Goal: Task Accomplishment & Management: Manage account settings

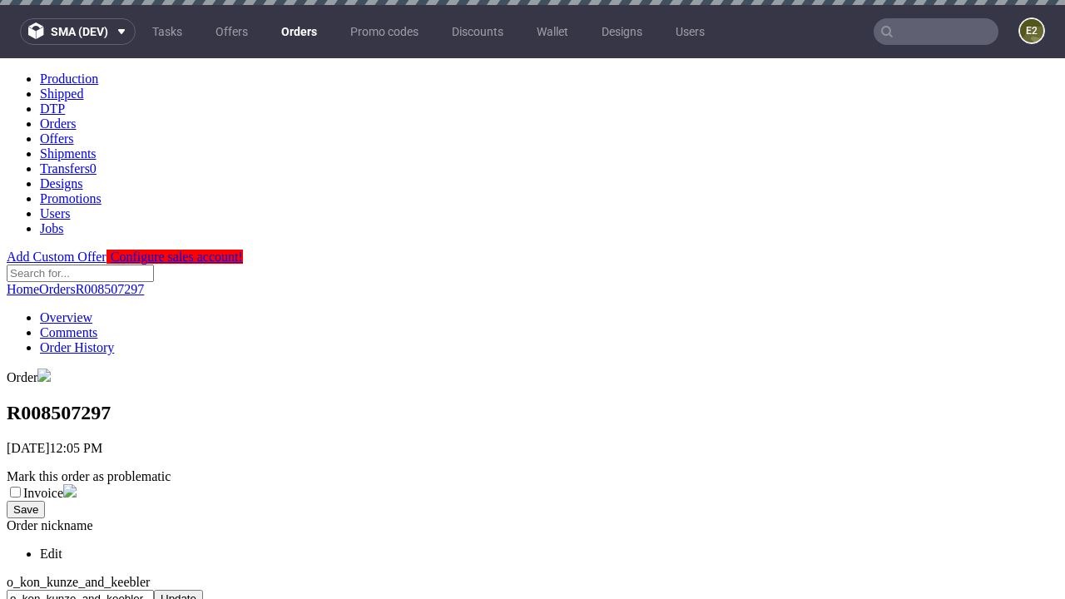
scroll to position [680, 0]
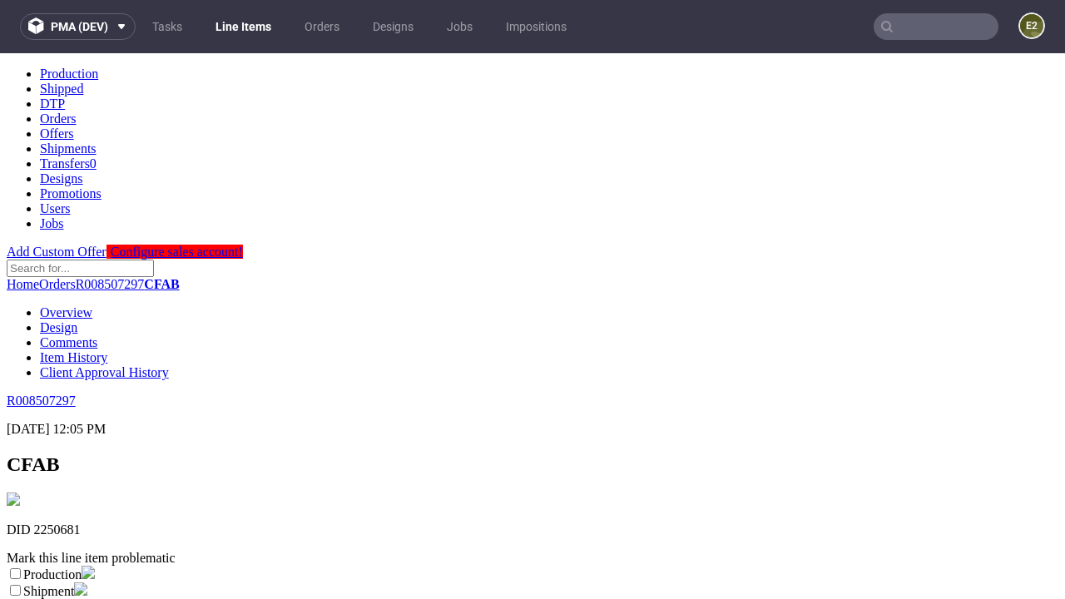
scroll to position [293, 0]
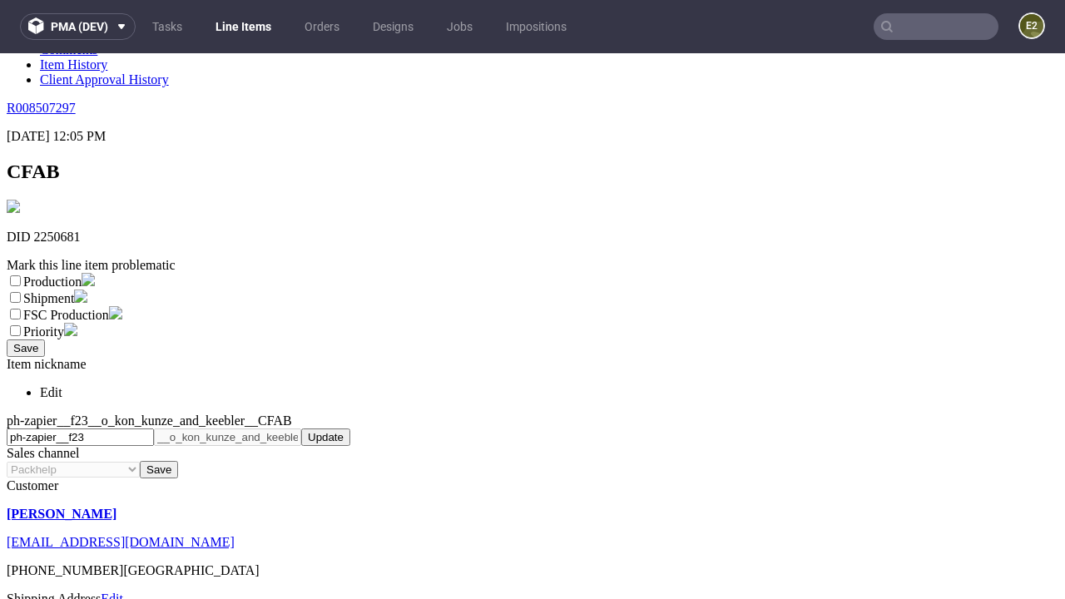
select select "dtp_ca_needed"
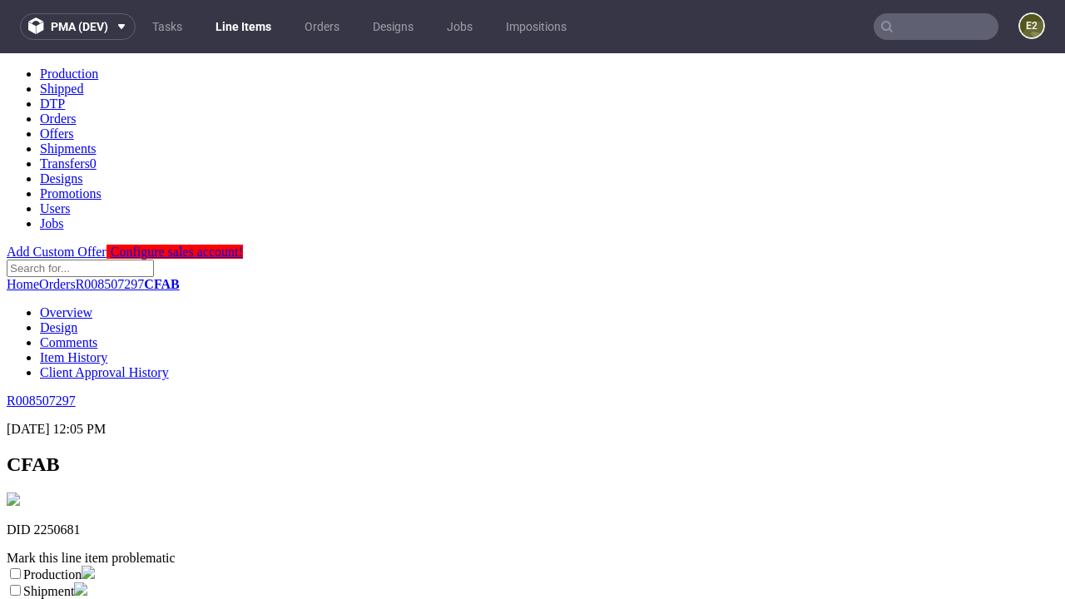
scroll to position [0, 0]
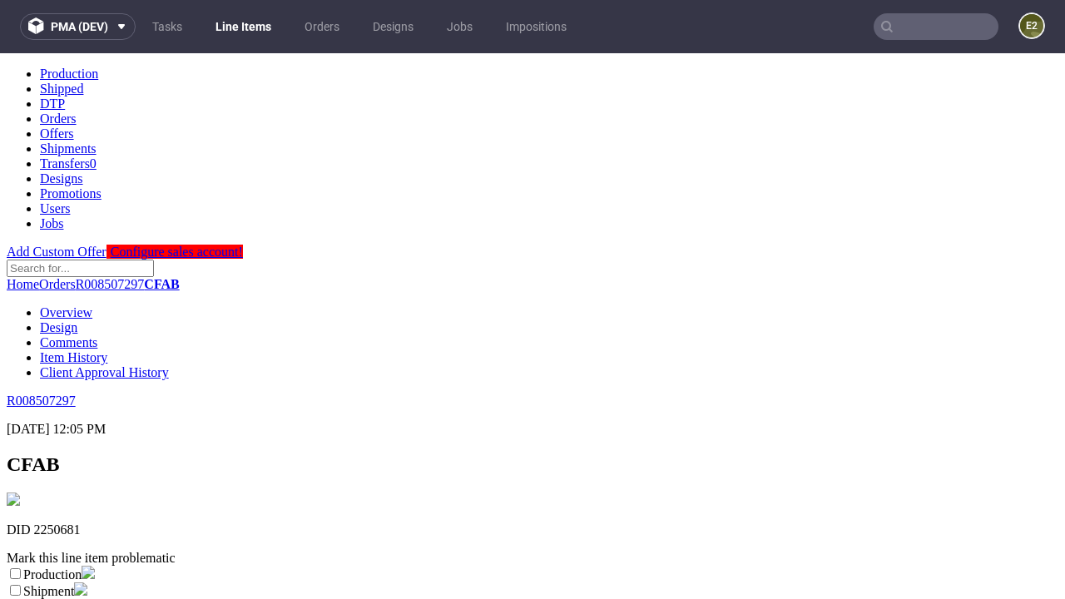
checkbox input "true"
